Goal: Find contact information: Find contact information

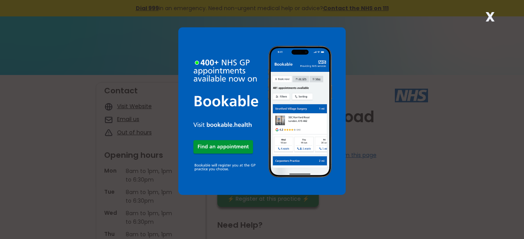
click at [491, 14] on strong "X" at bounding box center [489, 16] width 9 height 19
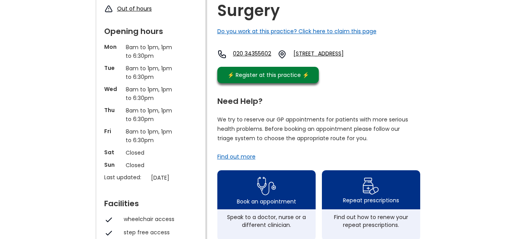
scroll to position [39, 0]
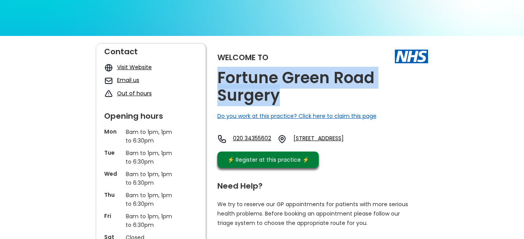
drag, startPoint x: 297, startPoint y: 102, endPoint x: 216, endPoint y: 72, distance: 86.3
copy h2 "Fortune Green Road Surgery"
drag, startPoint x: 391, startPoint y: 152, endPoint x: 317, endPoint y: 138, distance: 74.6
click at [317, 138] on div "020 34355602 [STREET_ADDRESS]" at bounding box center [293, 140] width 152 height 13
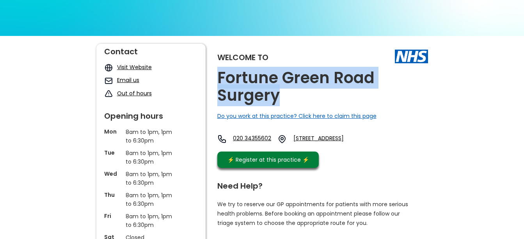
copy link "[STREET_ADDRESS]"
drag, startPoint x: 313, startPoint y: 99, endPoint x: 247, endPoint y: 84, distance: 67.2
click at [247, 84] on h2 "Fortune Green Road Surgery" at bounding box center [322, 86] width 211 height 35
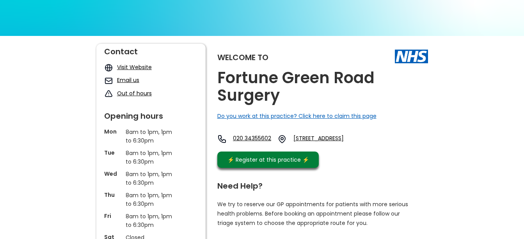
click at [400, 158] on div "Welcome to [GEOGRAPHIC_DATA] Surgery Do you work at this practice? Click here t…" at bounding box center [322, 108] width 211 height 128
drag, startPoint x: 400, startPoint y: 153, endPoint x: 351, endPoint y: 140, distance: 49.9
click at [351, 140] on div "020 34355602 [STREET_ADDRESS]" at bounding box center [293, 140] width 152 height 13
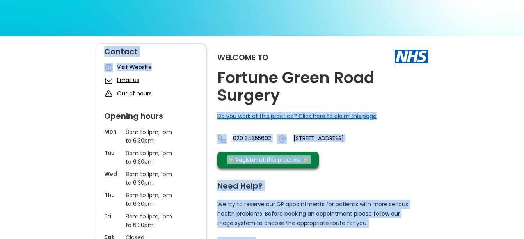
drag, startPoint x: 310, startPoint y: 96, endPoint x: 199, endPoint y: 64, distance: 115.5
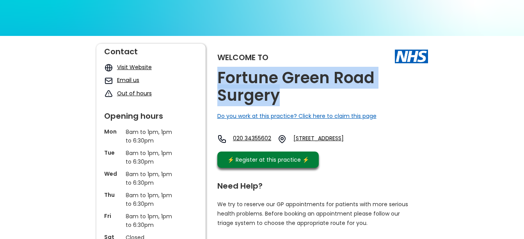
drag, startPoint x: 199, startPoint y: 64, endPoint x: 277, endPoint y: 97, distance: 84.6
click at [277, 97] on h2 "Fortune Green Road Surgery" at bounding box center [322, 86] width 211 height 35
copy h2 "Fortune Green Road Surgery"
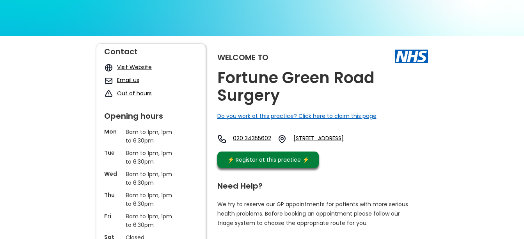
click at [389, 170] on div "Welcome to [GEOGRAPHIC_DATA] Surgery Do you work at this practice? Click here t…" at bounding box center [322, 108] width 211 height 128
drag, startPoint x: 317, startPoint y: 129, endPoint x: 379, endPoint y: 137, distance: 62.4
click at [379, 137] on div "Welcome to [GEOGRAPHIC_DATA] Surgery Do you work at this practice? Click here t…" at bounding box center [322, 108] width 211 height 128
copy link "[STREET_ADDRESS]"
